Goal: Find specific page/section: Find specific page/section

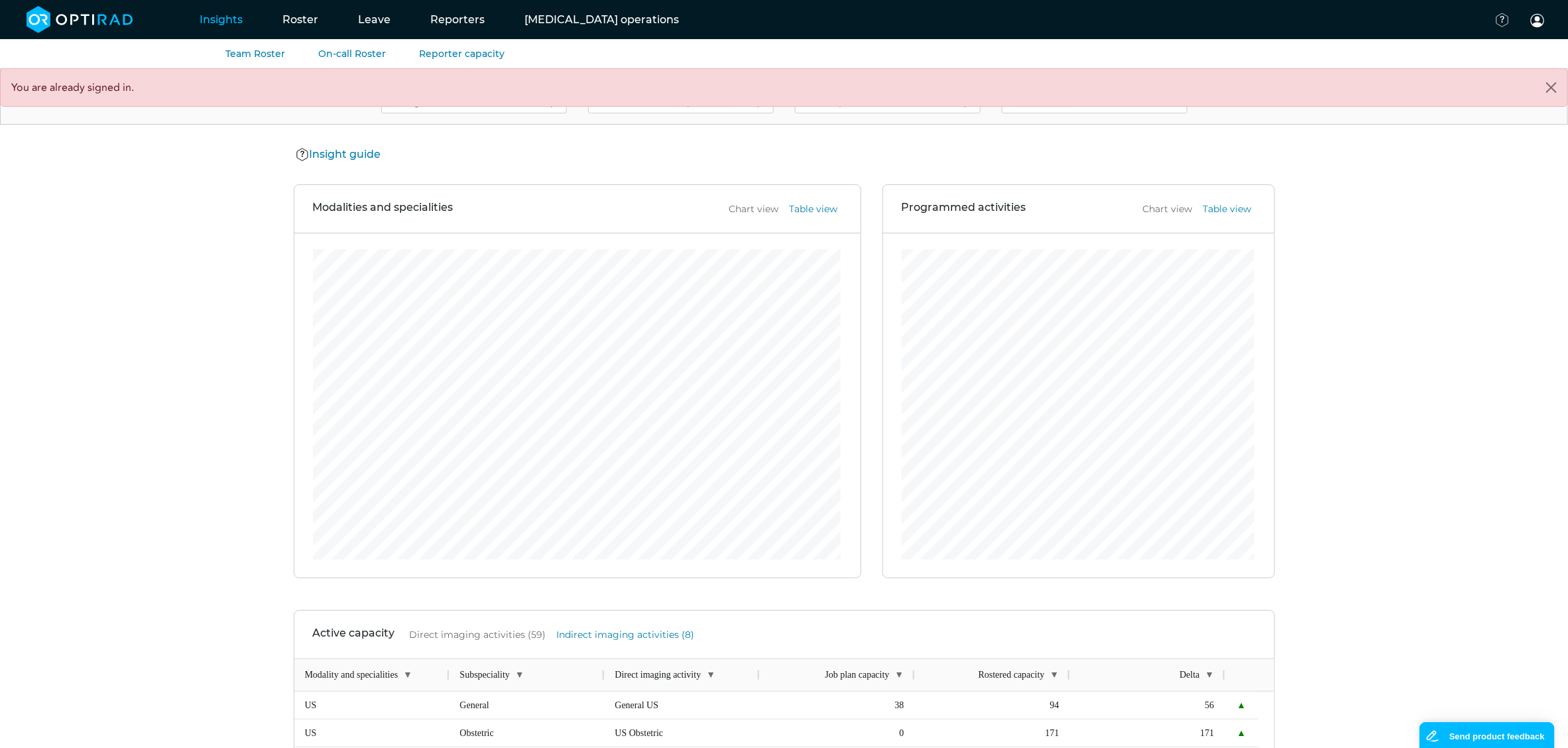
click at [269, 62] on ul "Team Roster On-call Roster Reporter capacity" at bounding box center [784, 53] width 1568 height 29
click at [261, 53] on link "Team Roster" at bounding box center [255, 53] width 59 height 12
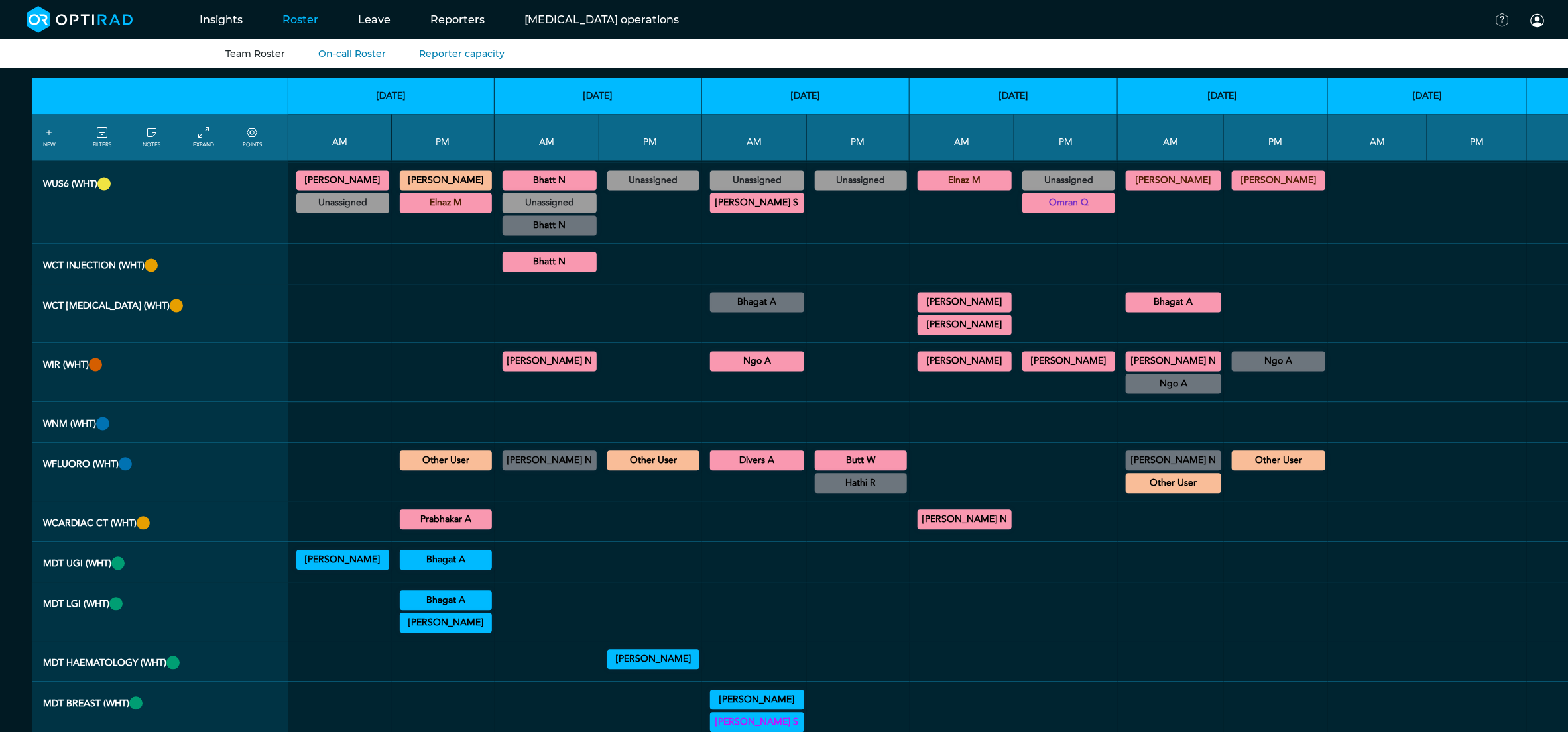
scroll to position [1547, 0]
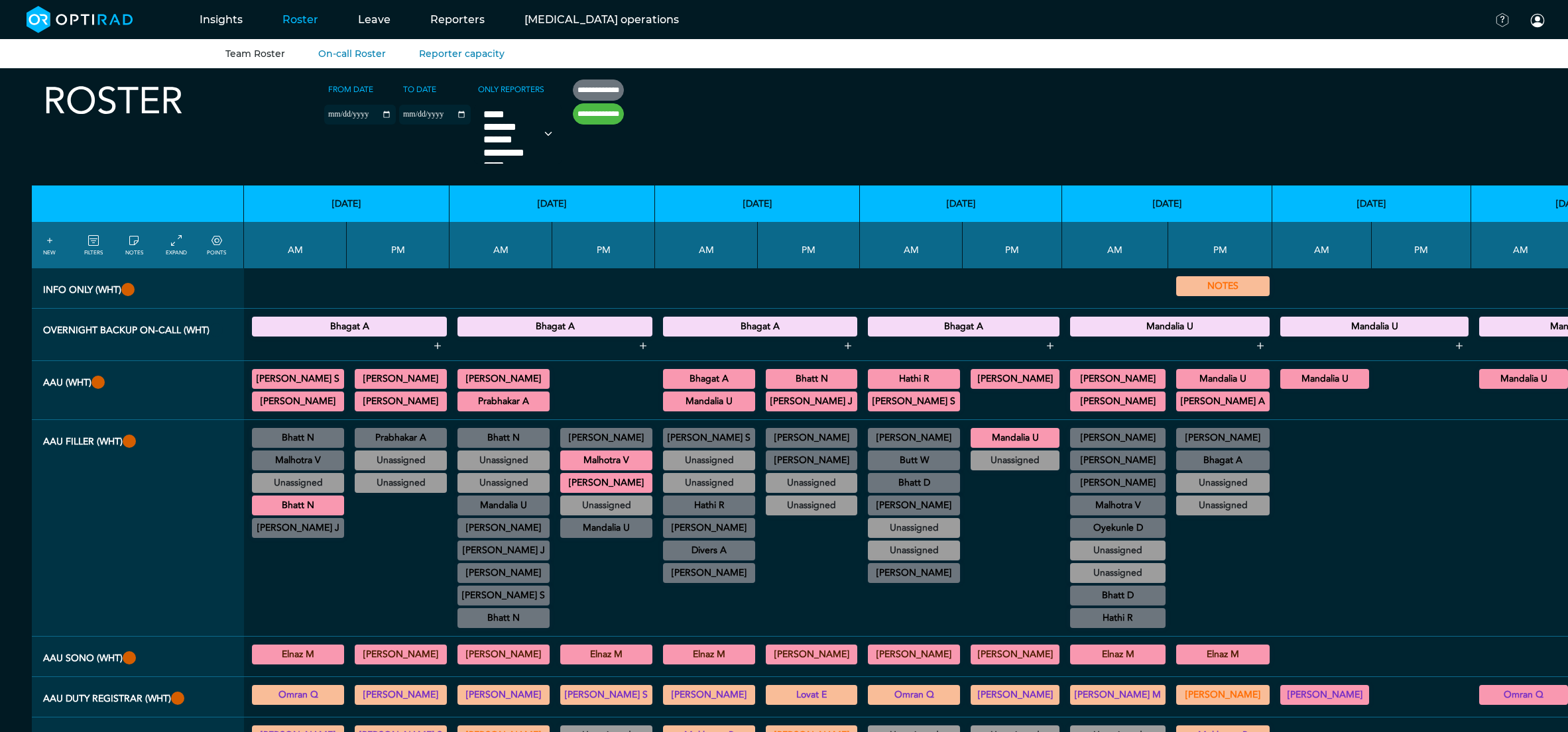
select select
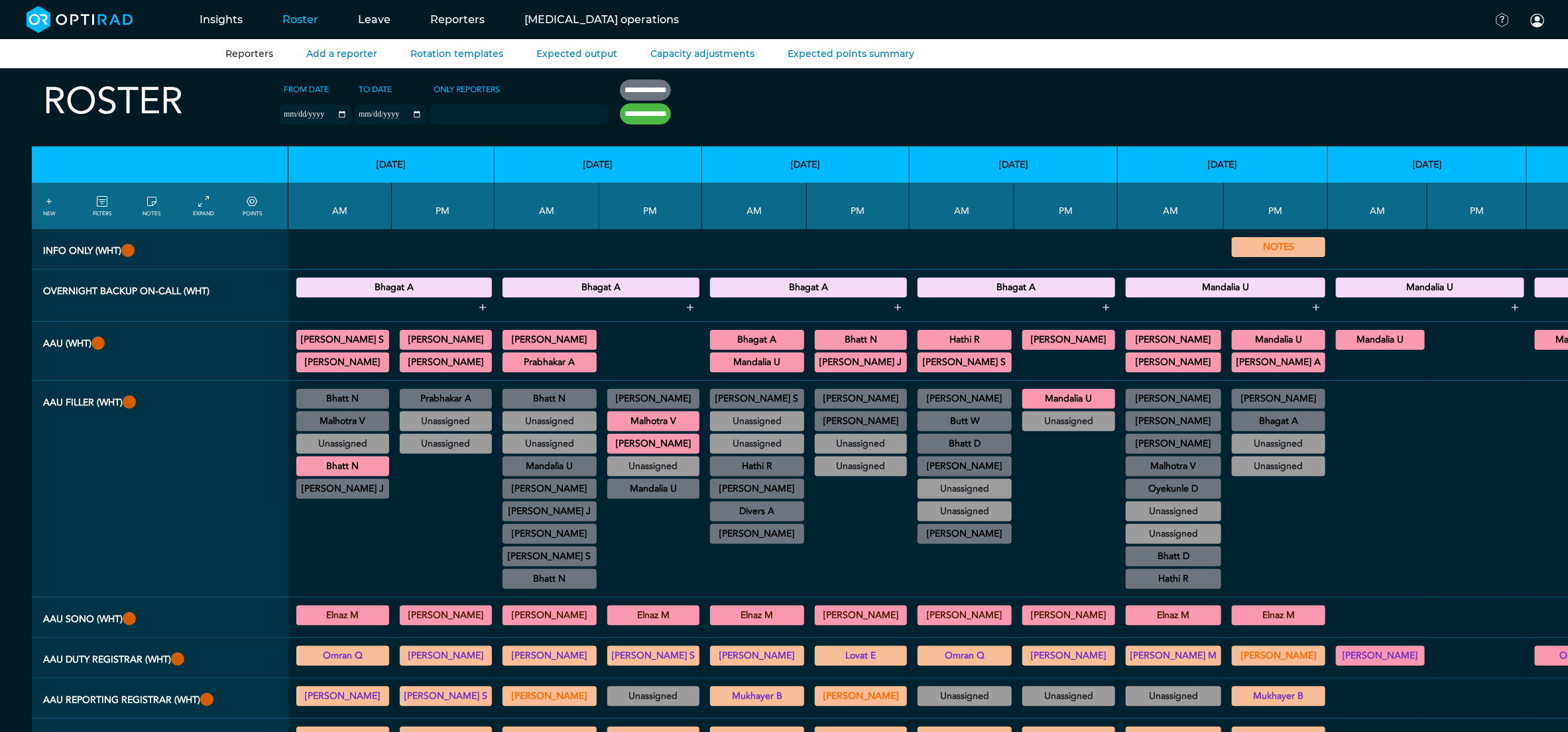
click at [243, 53] on link "Reporters" at bounding box center [250, 53] width 48 height 12
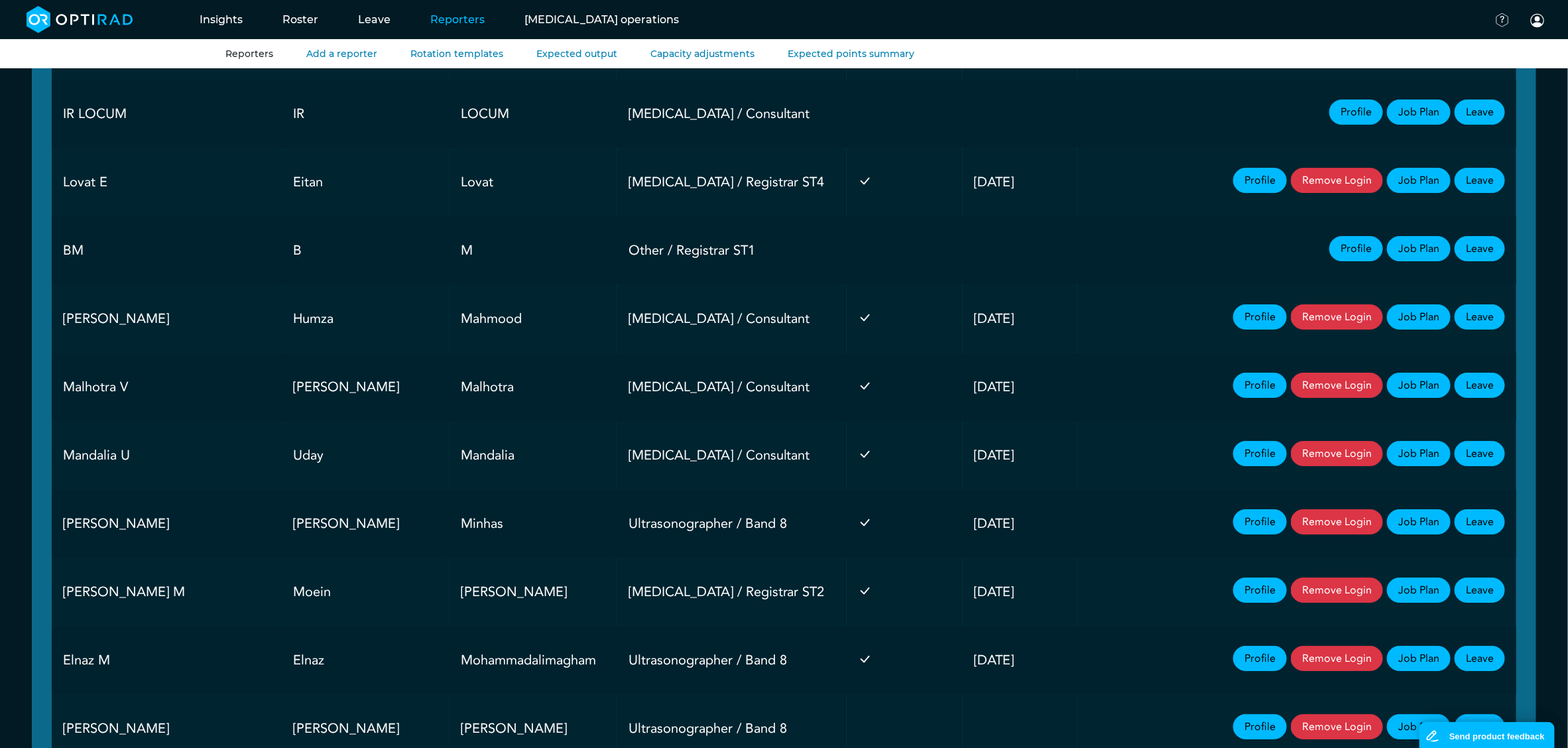
scroll to position [2784, 0]
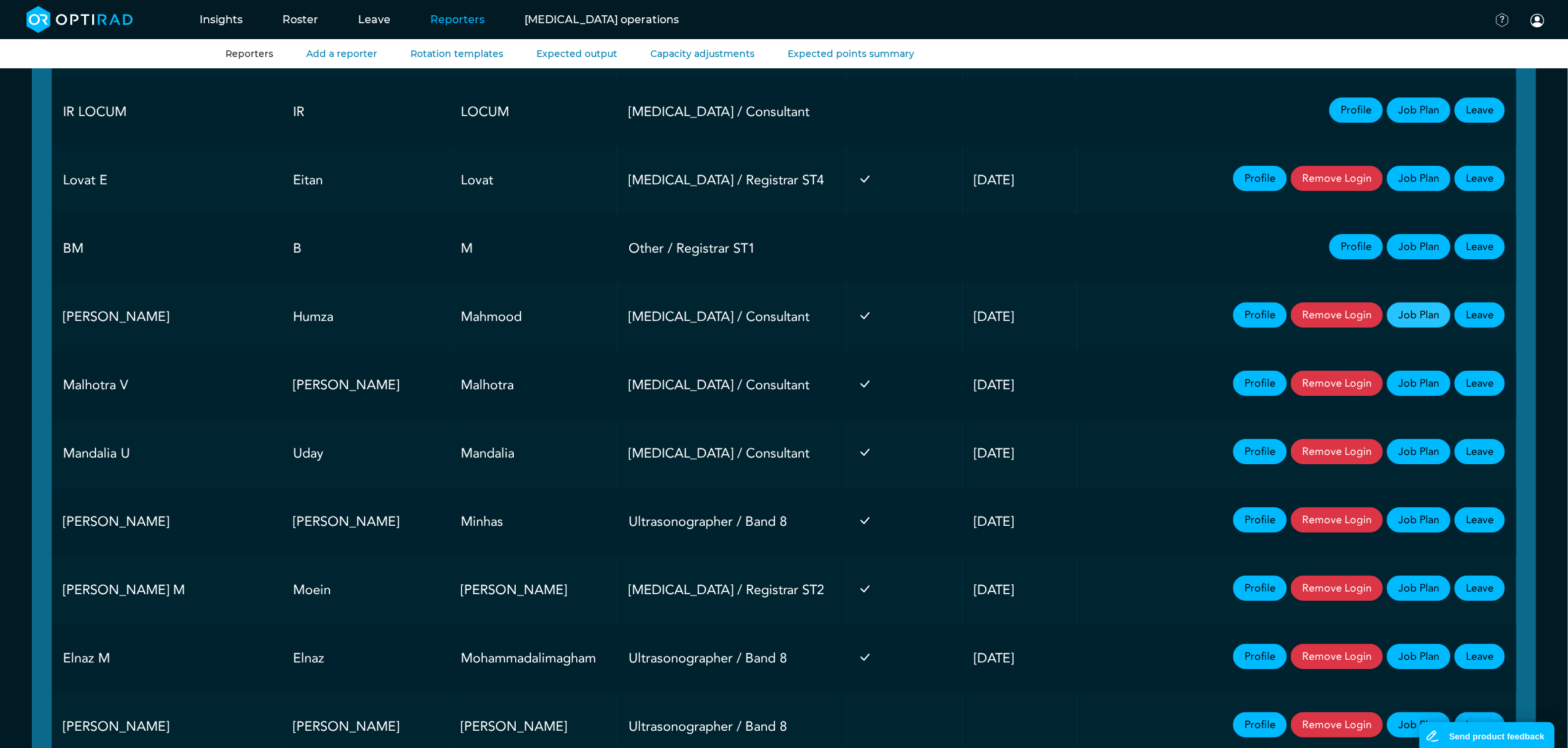
click at [1415, 328] on link "Job Plan" at bounding box center [1418, 315] width 64 height 25
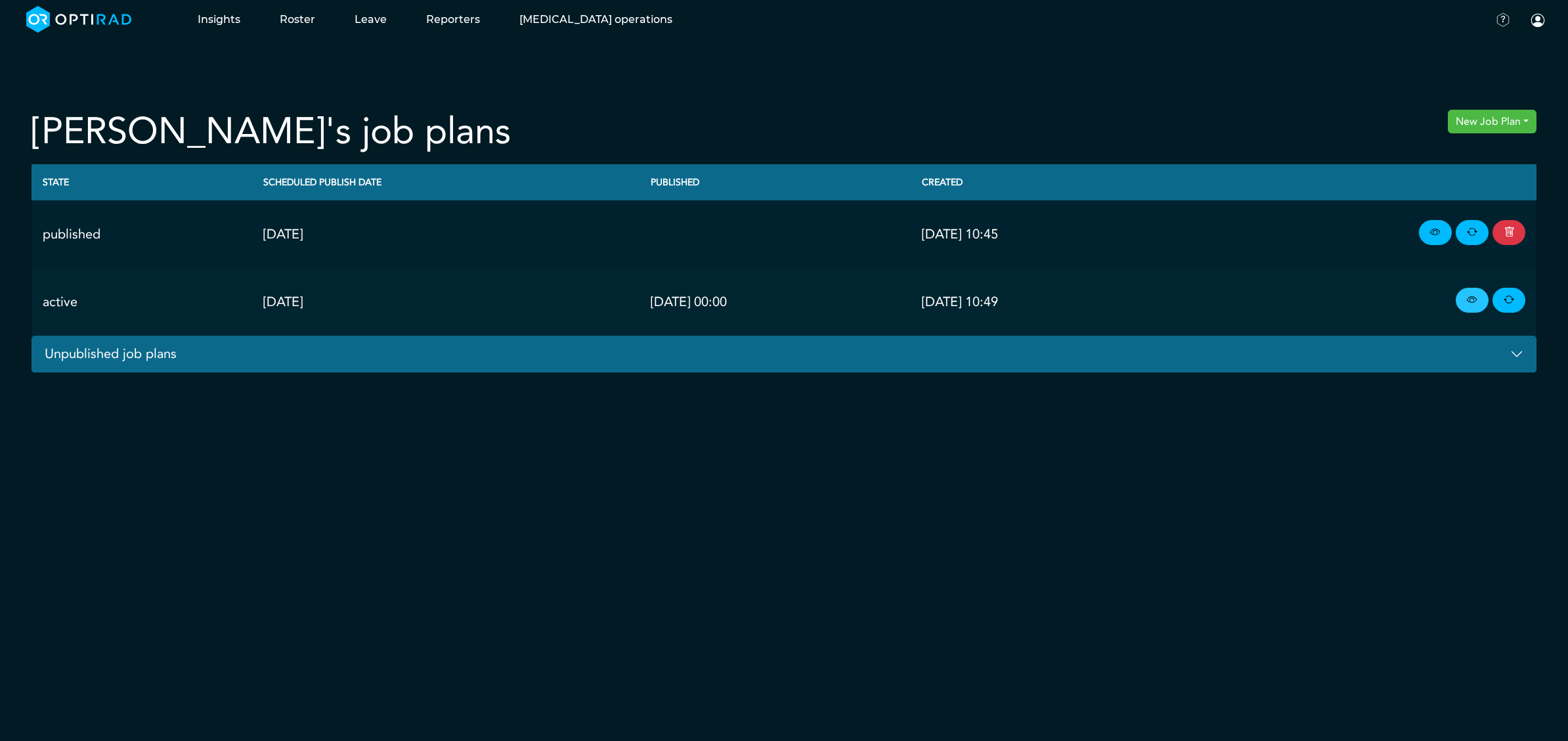
click at [1458, 305] on link at bounding box center [1472, 300] width 33 height 25
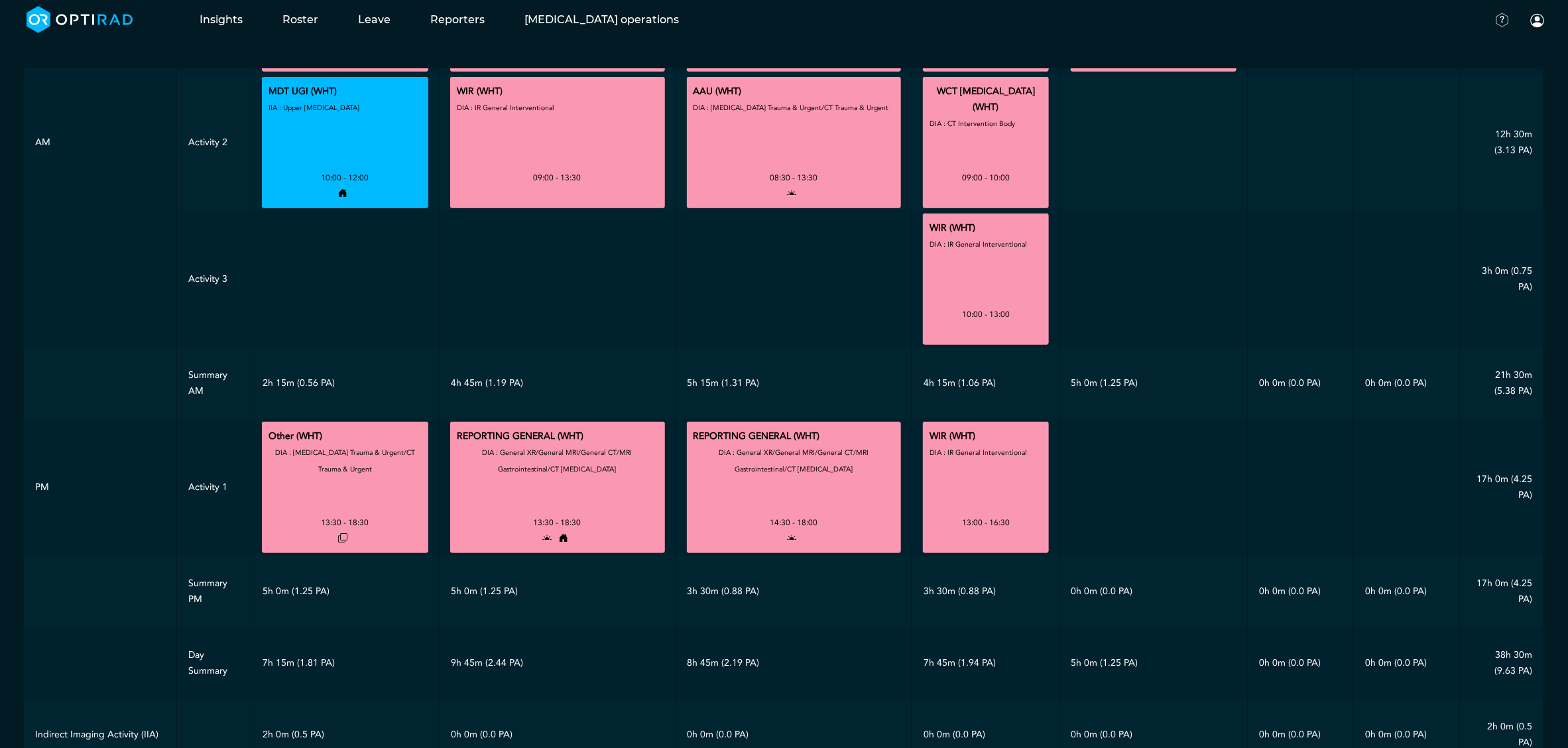
scroll to position [298, 0]
